Goal: Navigation & Orientation: Find specific page/section

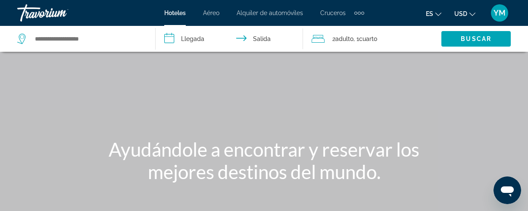
click at [169, 14] on span "Hoteles" at bounding box center [175, 12] width 22 height 7
click at [49, 15] on div "Travorium" at bounding box center [60, 13] width 86 height 22
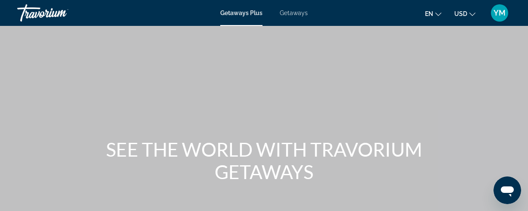
click at [496, 11] on span "YM" at bounding box center [500, 13] width 12 height 9
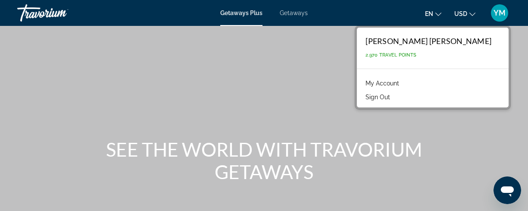
click at [404, 83] on link "My Account" at bounding box center [382, 83] width 42 height 11
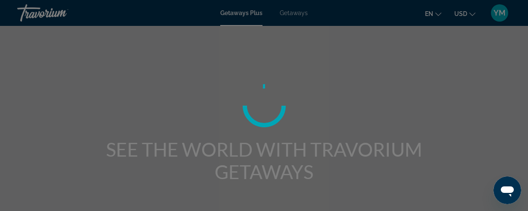
click at [419, 83] on div at bounding box center [264, 105] width 528 height 211
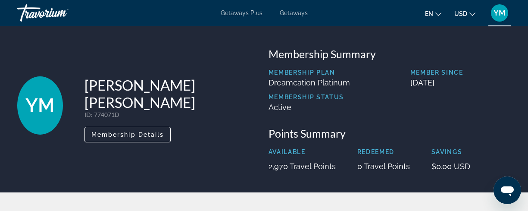
click at [54, 6] on div "Travorium" at bounding box center [60, 13] width 86 height 22
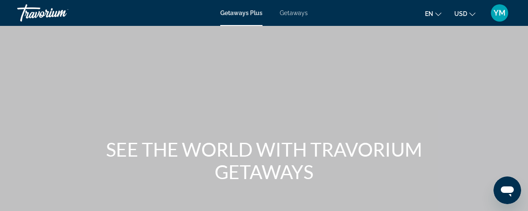
click at [38, 14] on div "Travorium" at bounding box center [60, 13] width 86 height 22
